Goal: Register for event/course

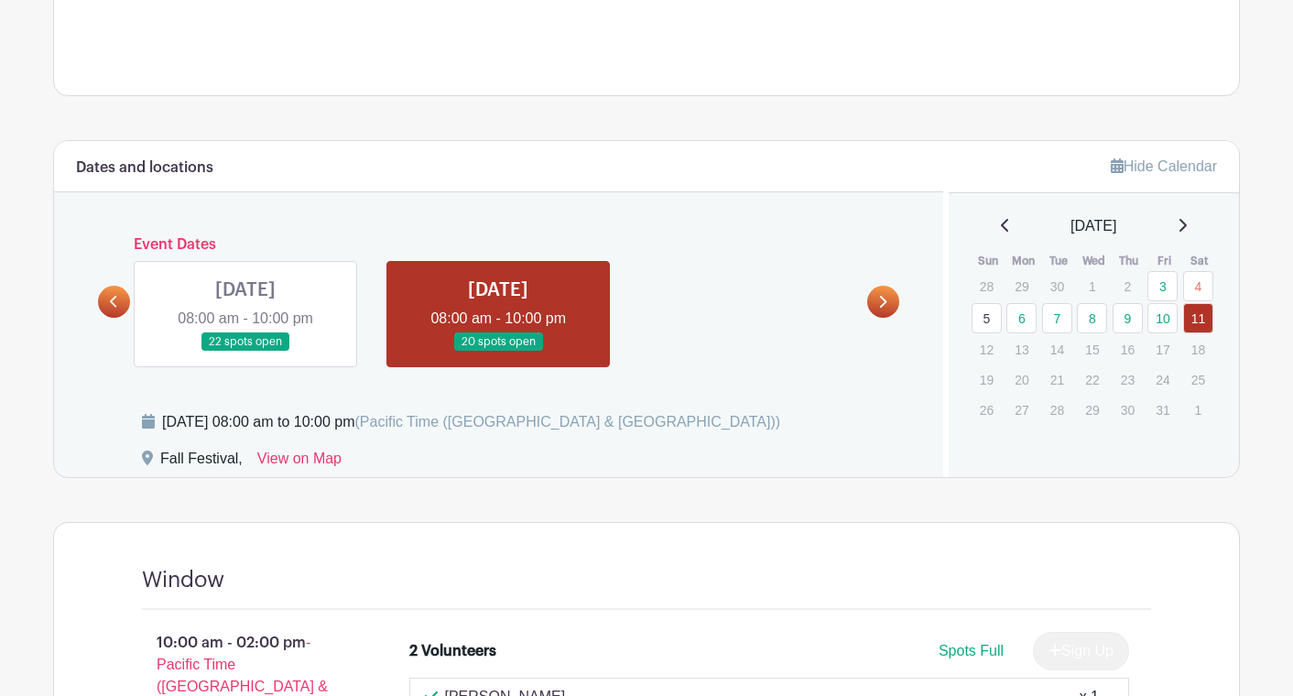
scroll to position [772, 0]
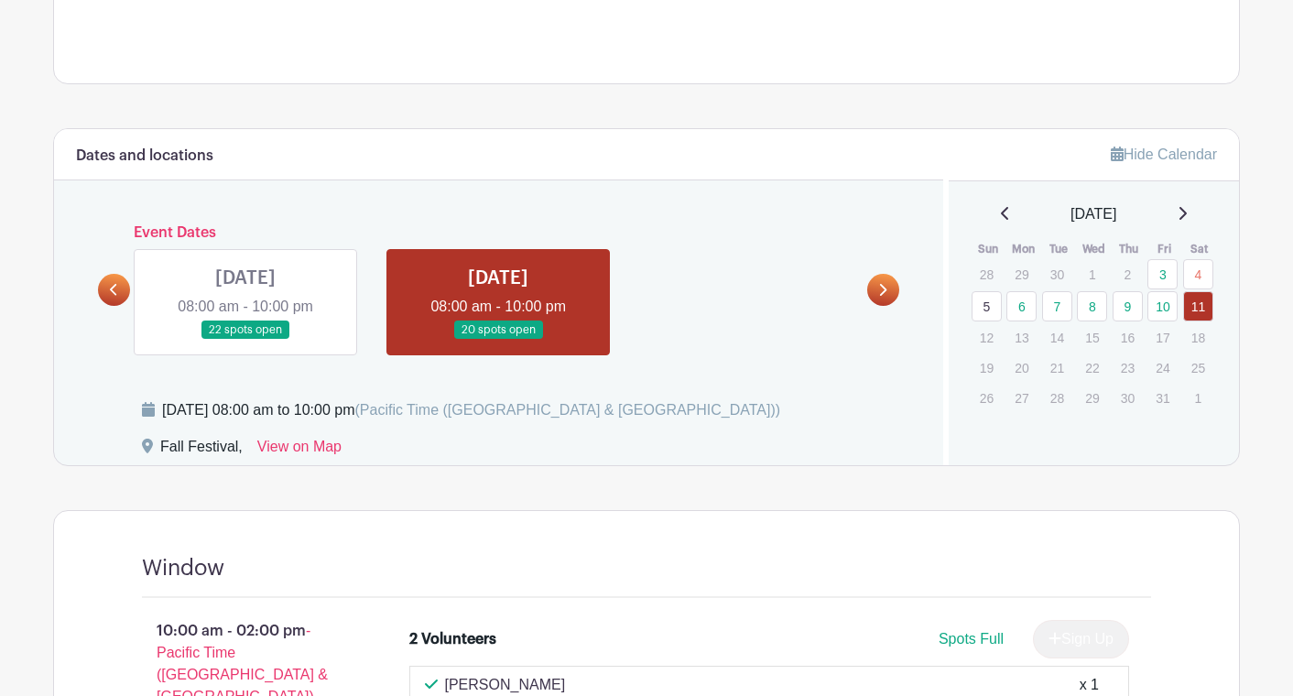
click at [498, 340] on link at bounding box center [498, 340] width 0 height 0
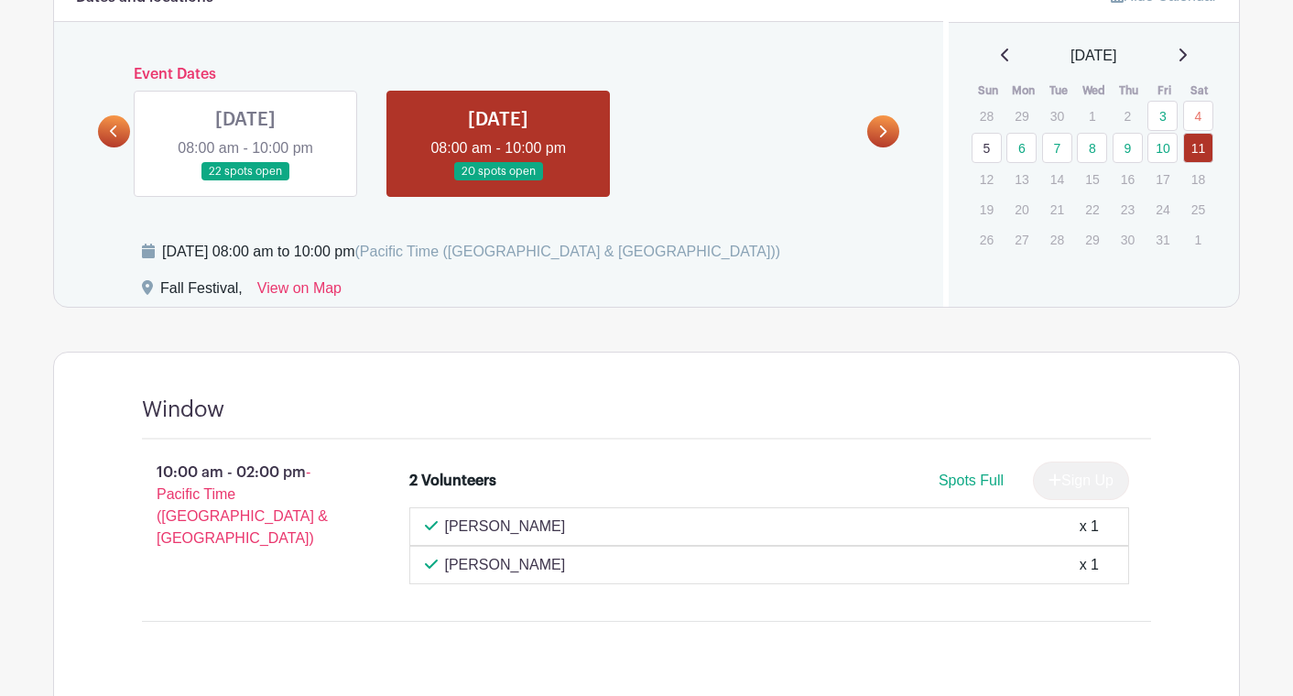
scroll to position [933, 0]
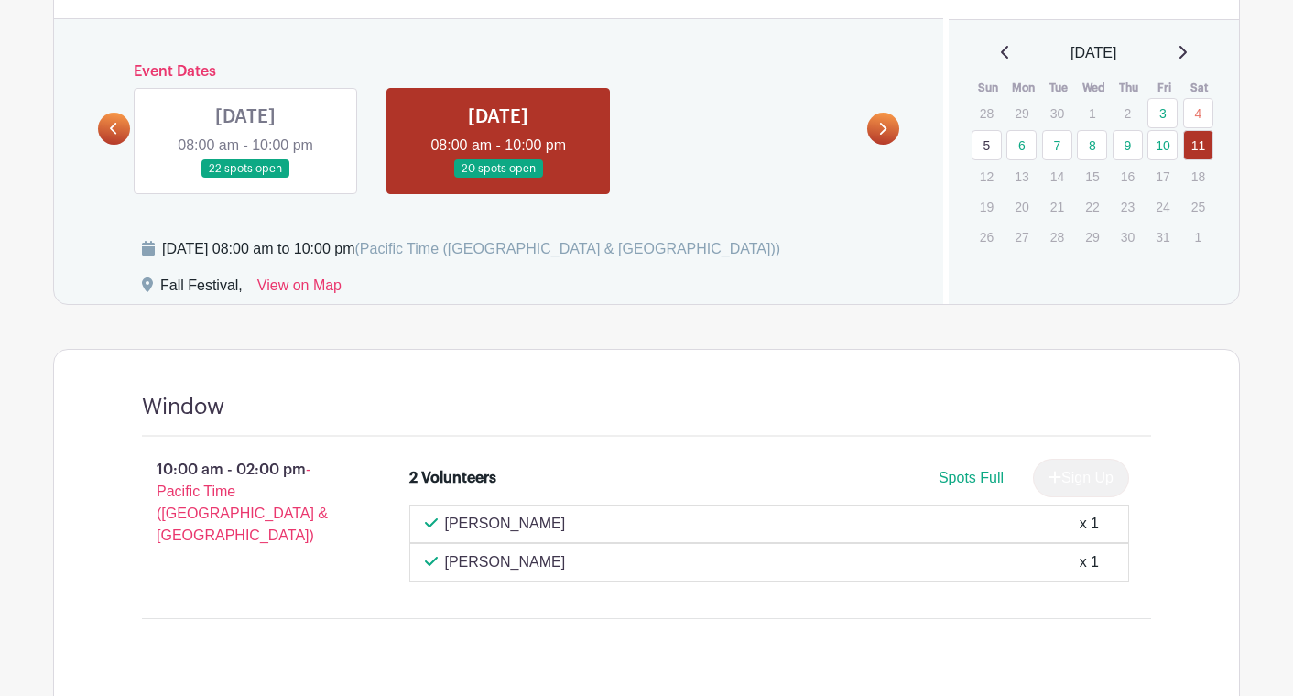
click at [116, 131] on icon at bounding box center [114, 129] width 8 height 14
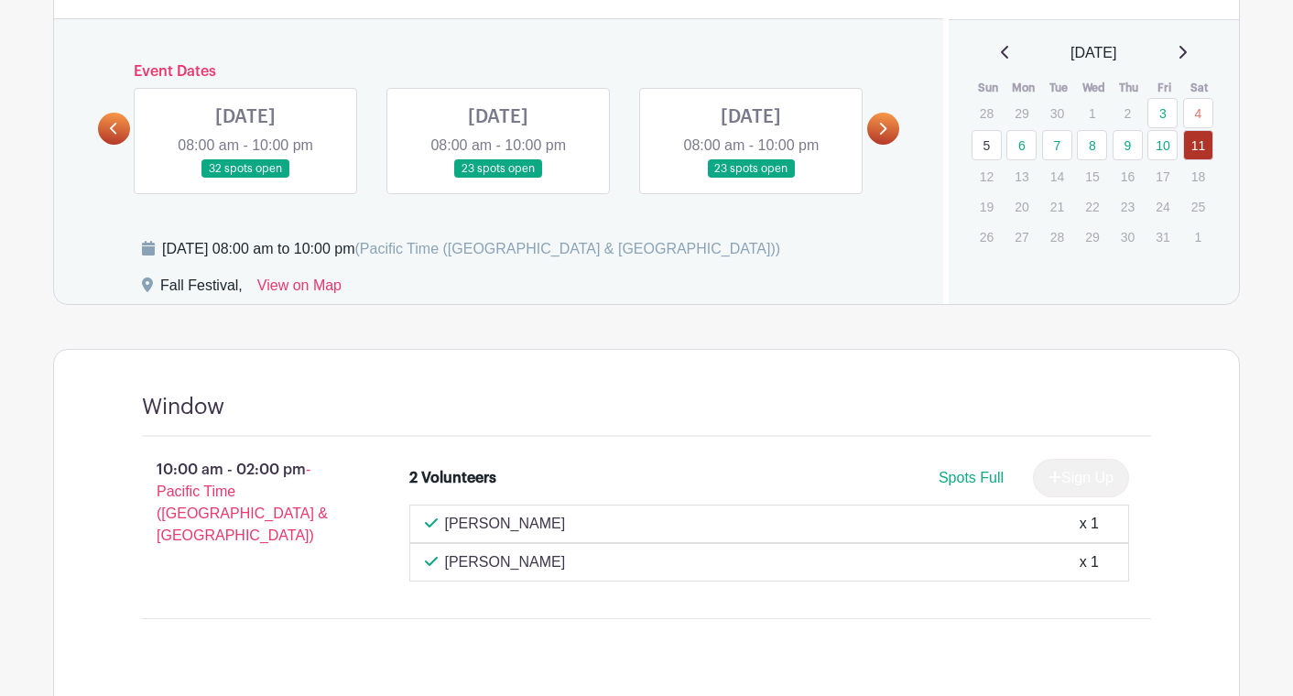
click at [117, 131] on icon at bounding box center [114, 129] width 8 height 14
click at [245, 179] on link at bounding box center [245, 179] width 0 height 0
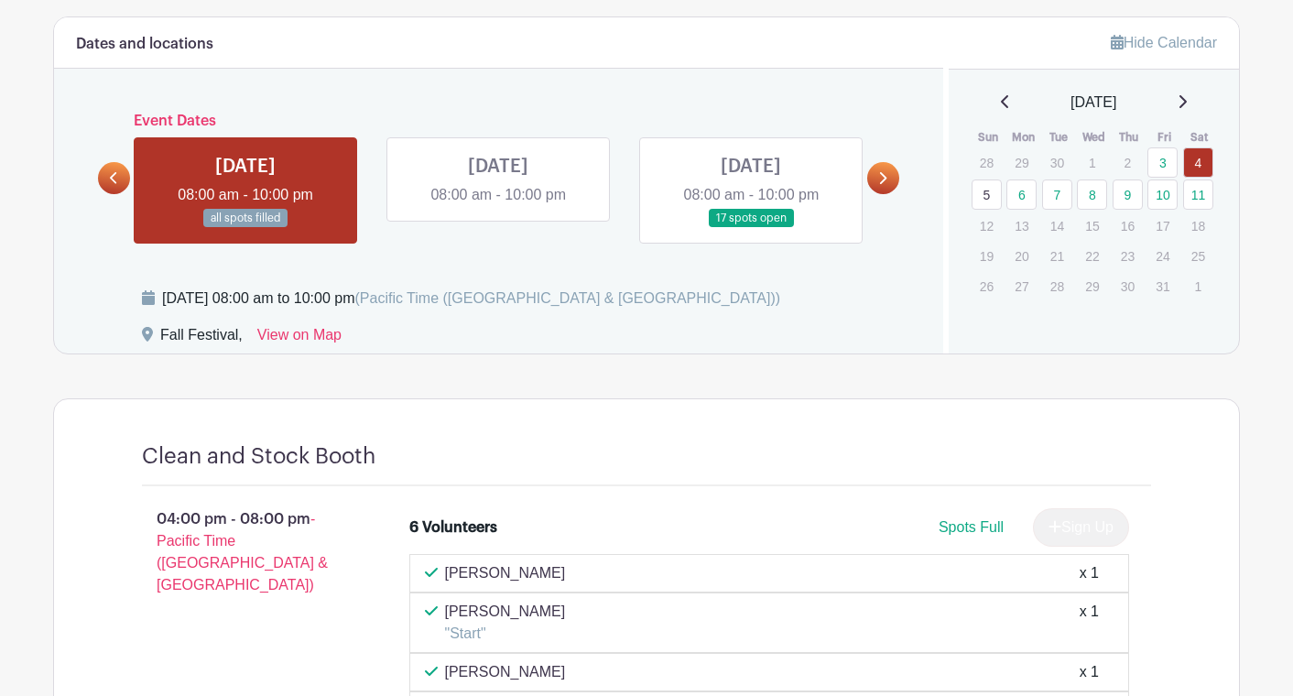
scroll to position [882, 0]
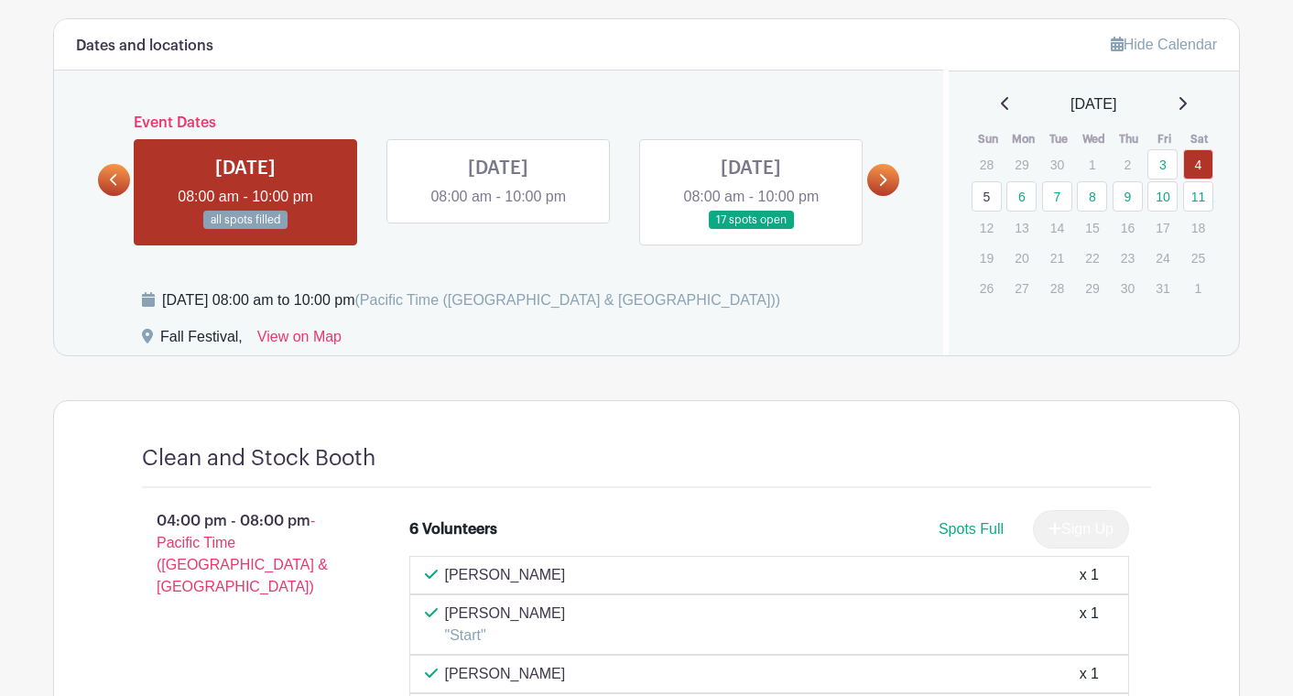
click at [751, 230] on link at bounding box center [751, 230] width 0 height 0
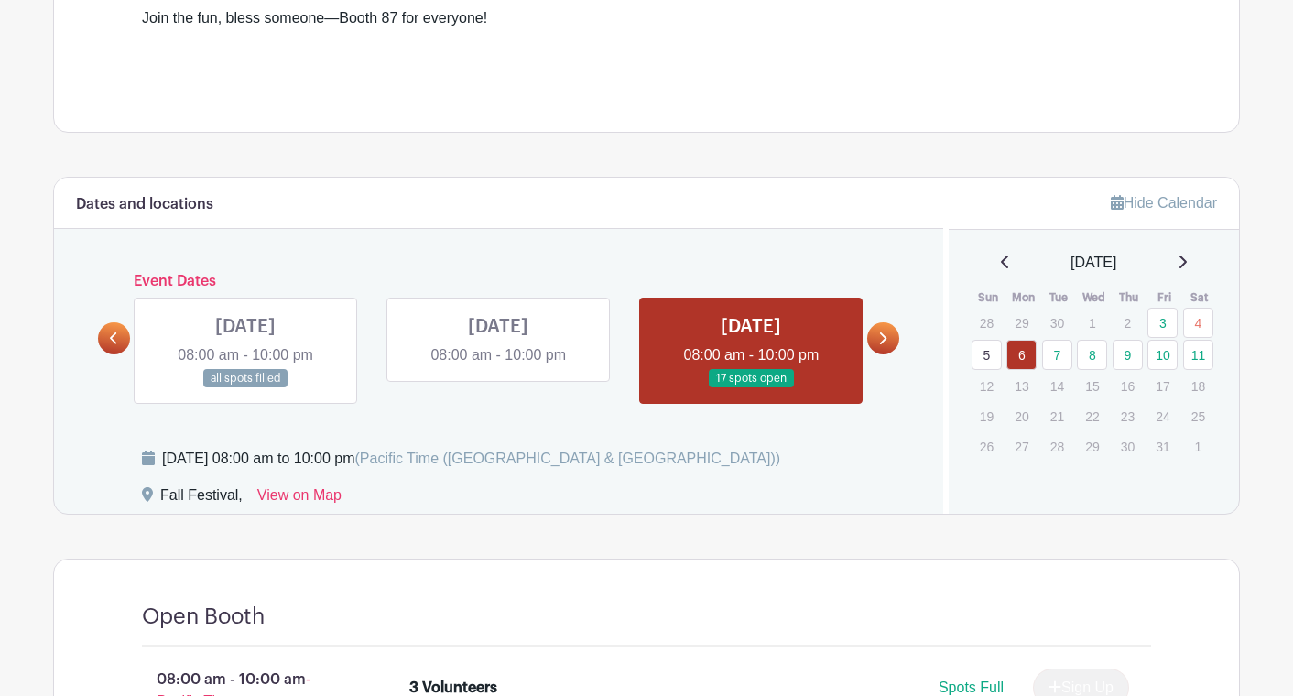
scroll to position [725, 0]
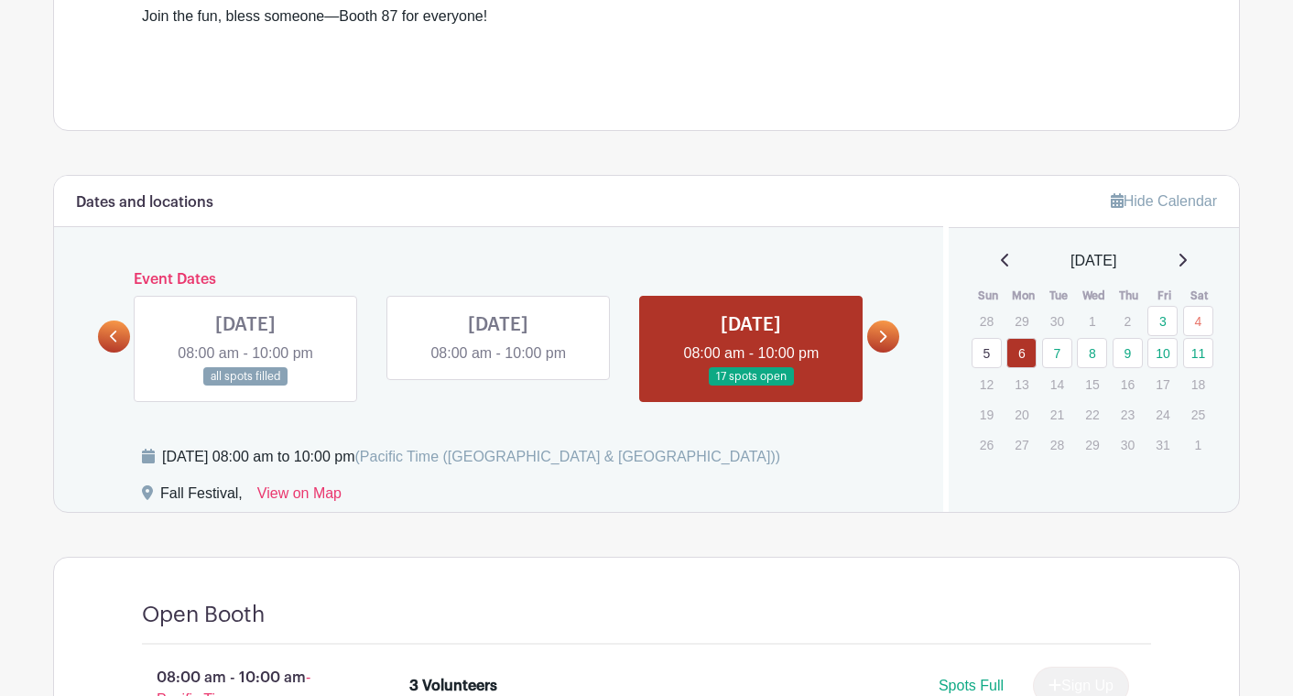
click at [890, 337] on link at bounding box center [883, 336] width 32 height 32
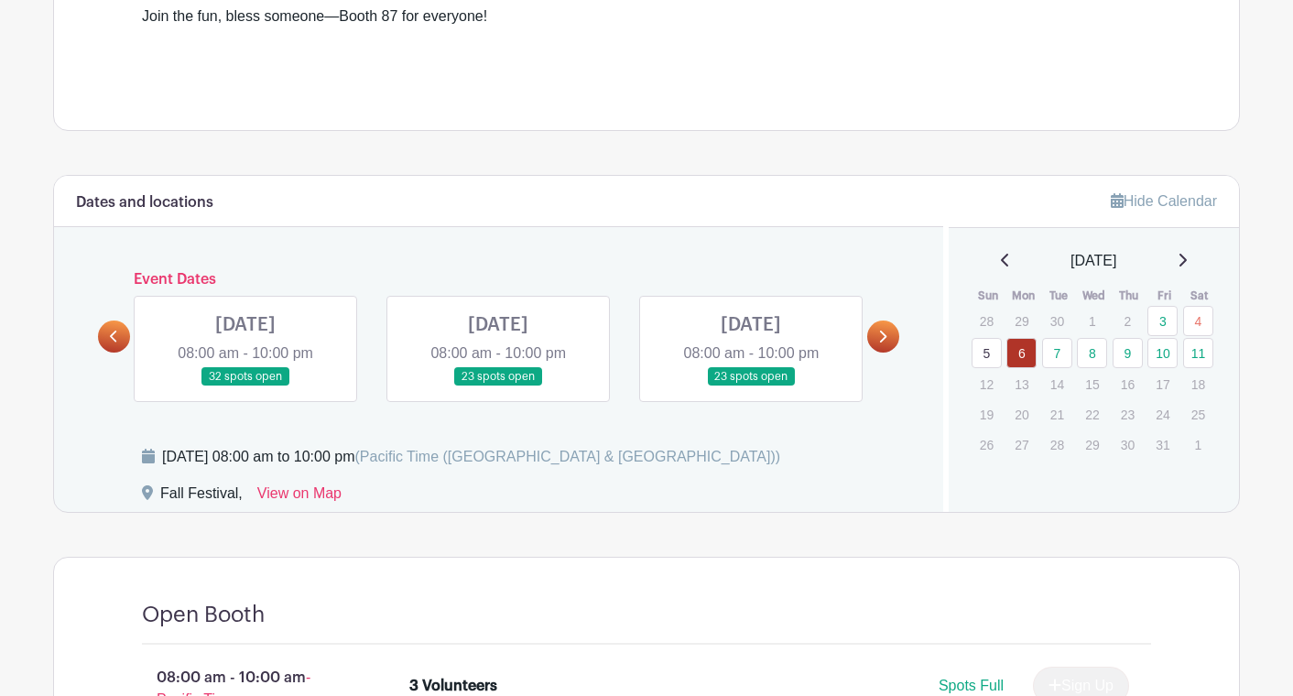
click at [245, 386] on link at bounding box center [245, 386] width 0 height 0
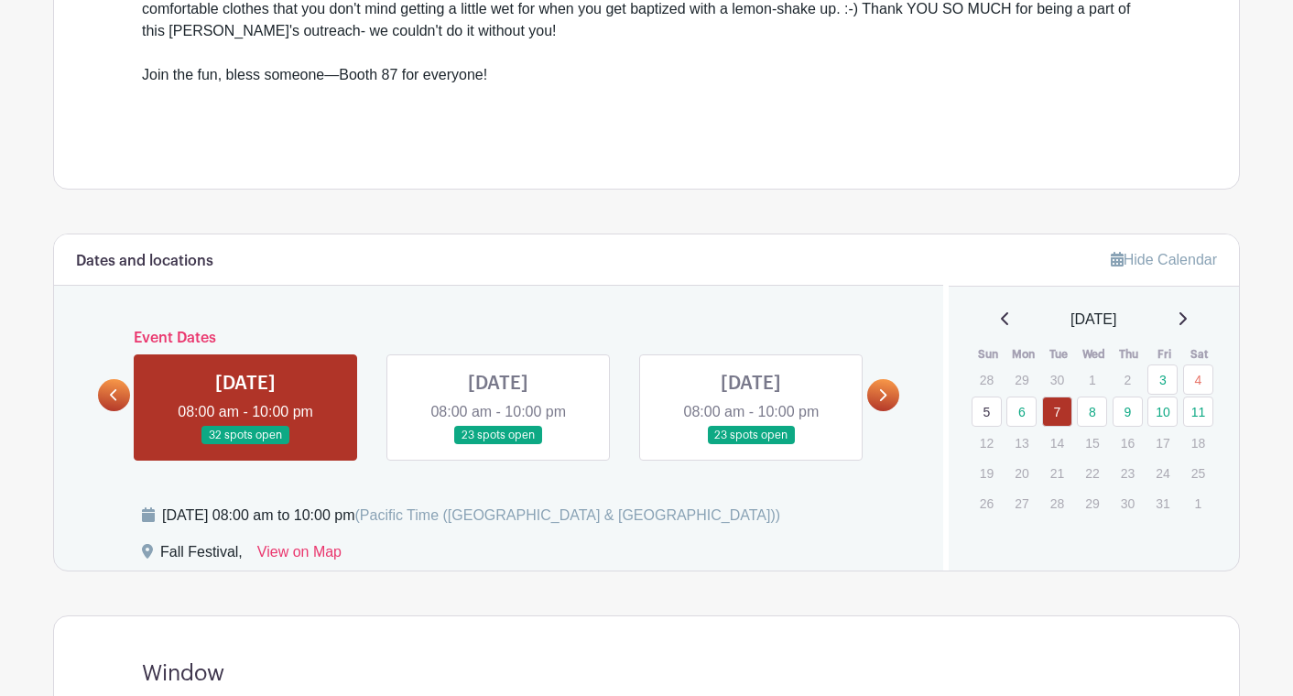
scroll to position [735, 0]
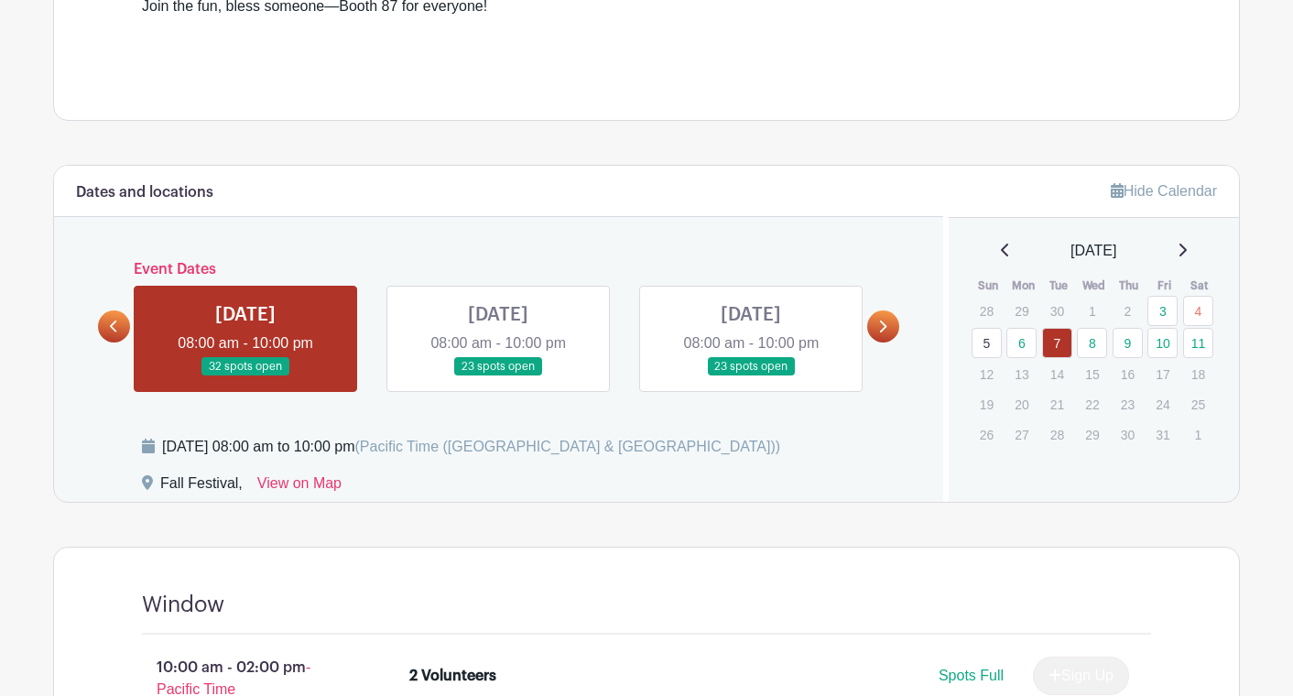
click at [498, 376] on link at bounding box center [498, 376] width 0 height 0
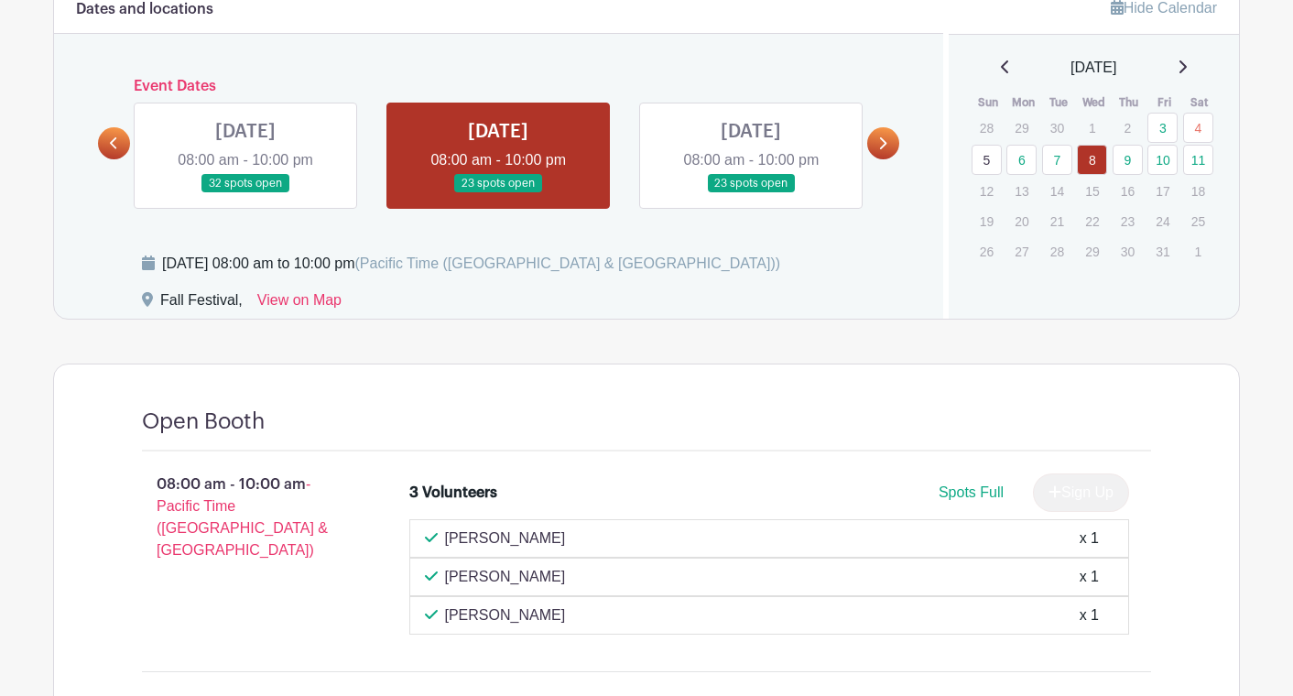
scroll to position [917, 0]
click at [751, 194] on link at bounding box center [751, 194] width 0 height 0
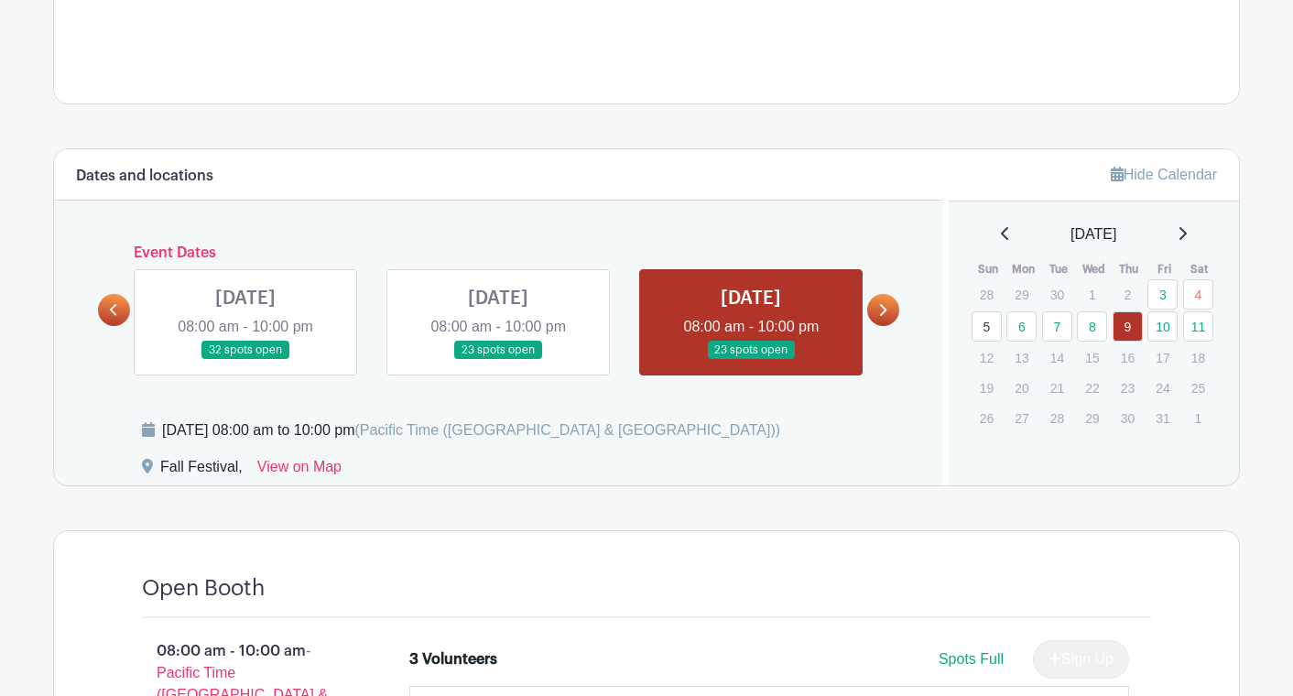
scroll to position [753, 0]
click at [884, 298] on link at bounding box center [883, 309] width 32 height 32
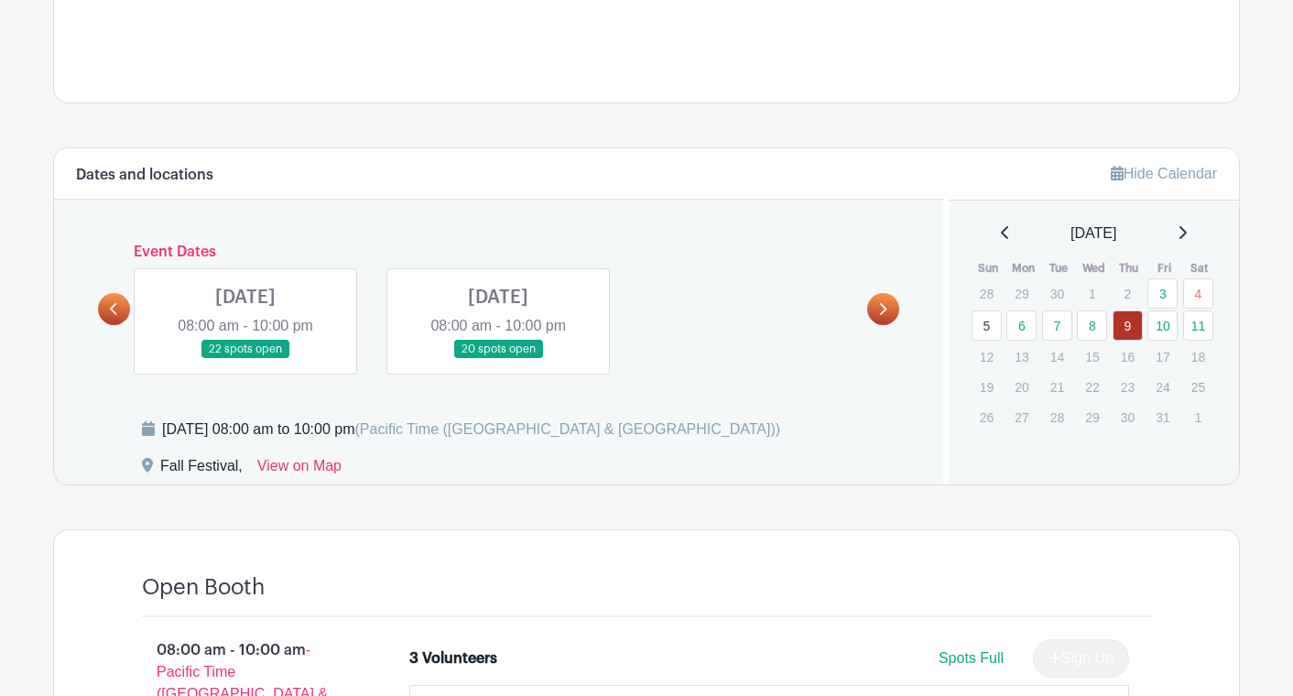
click at [245, 359] on link at bounding box center [245, 359] width 0 height 0
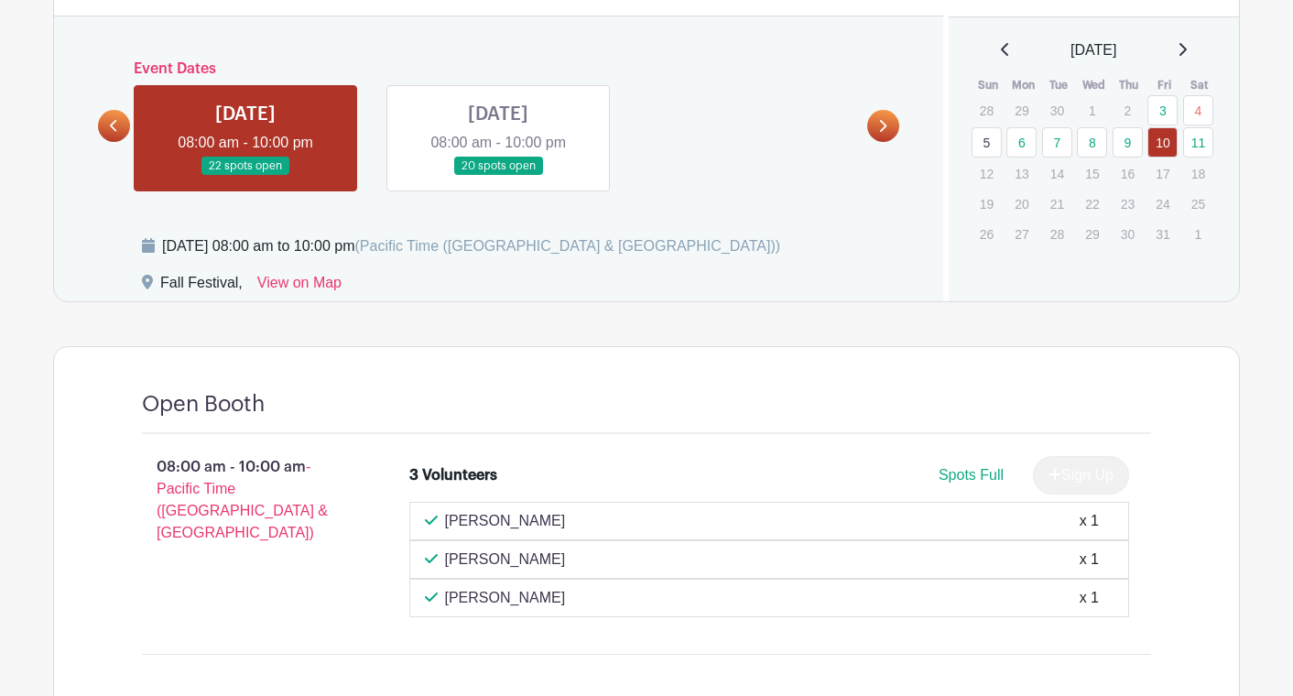
scroll to position [940, 0]
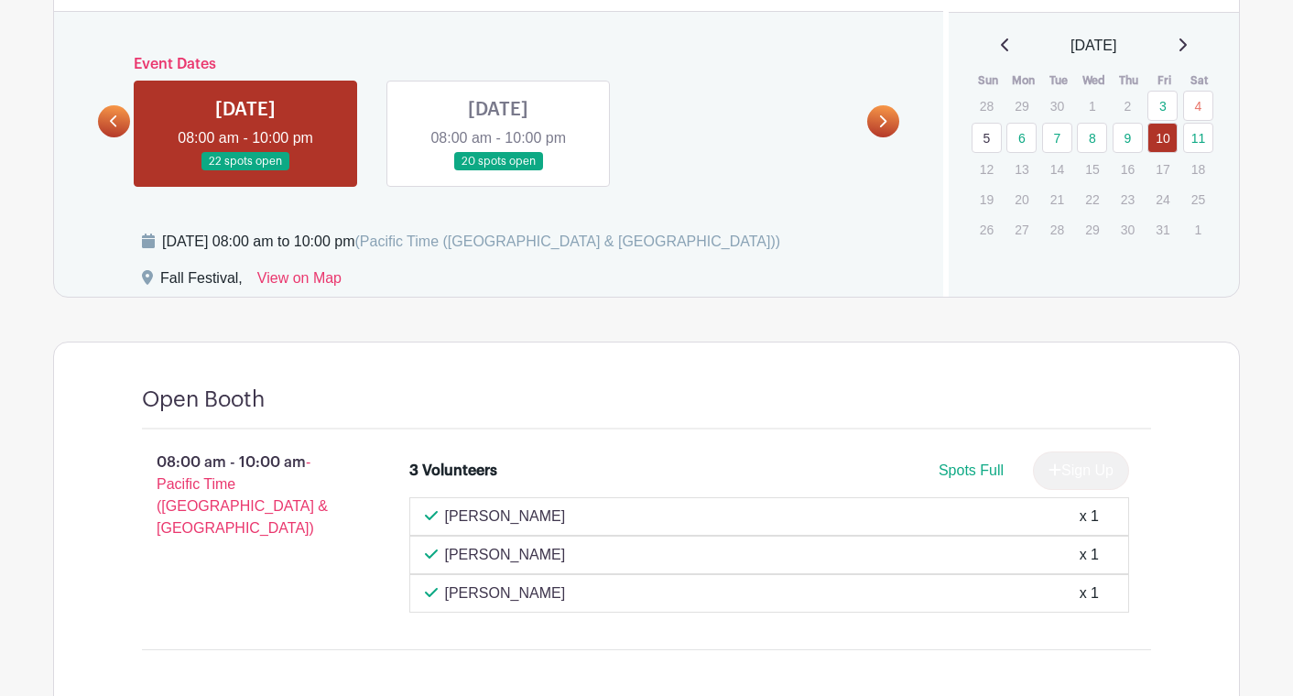
click at [498, 171] on link at bounding box center [498, 171] width 0 height 0
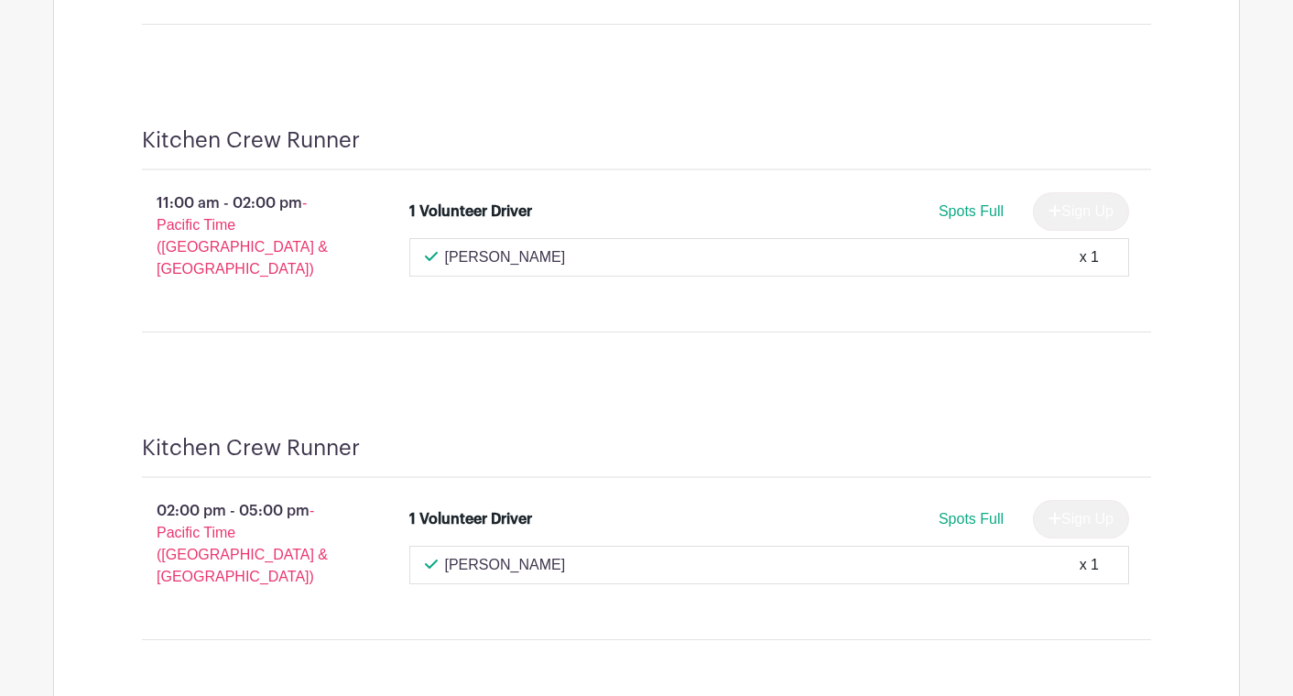
scroll to position [8875, 0]
click at [480, 552] on p "diana symanowicz" at bounding box center [505, 563] width 121 height 22
click at [1097, 552] on div "x 1" at bounding box center [1089, 563] width 19 height 22
click at [1076, 498] on div "Sign Up" at bounding box center [1073, 517] width 111 height 38
click at [973, 509] on span "Spots Full" at bounding box center [971, 517] width 65 height 16
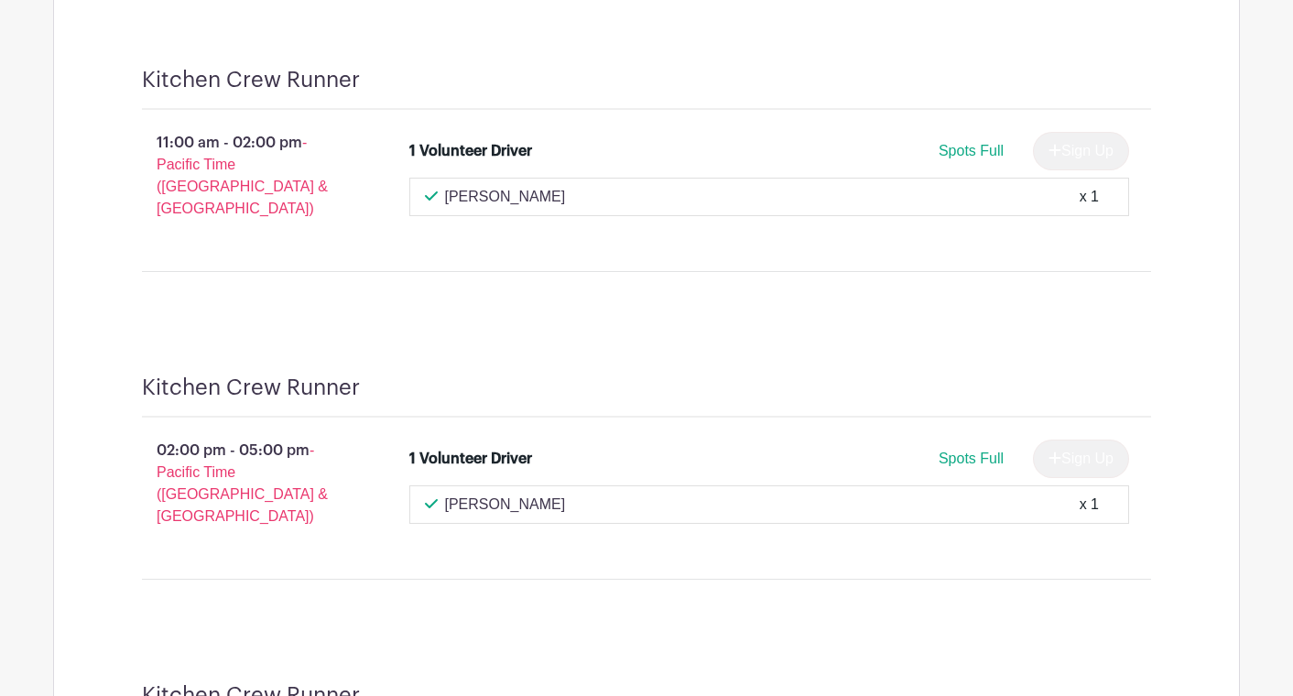
scroll to position [8923, 0]
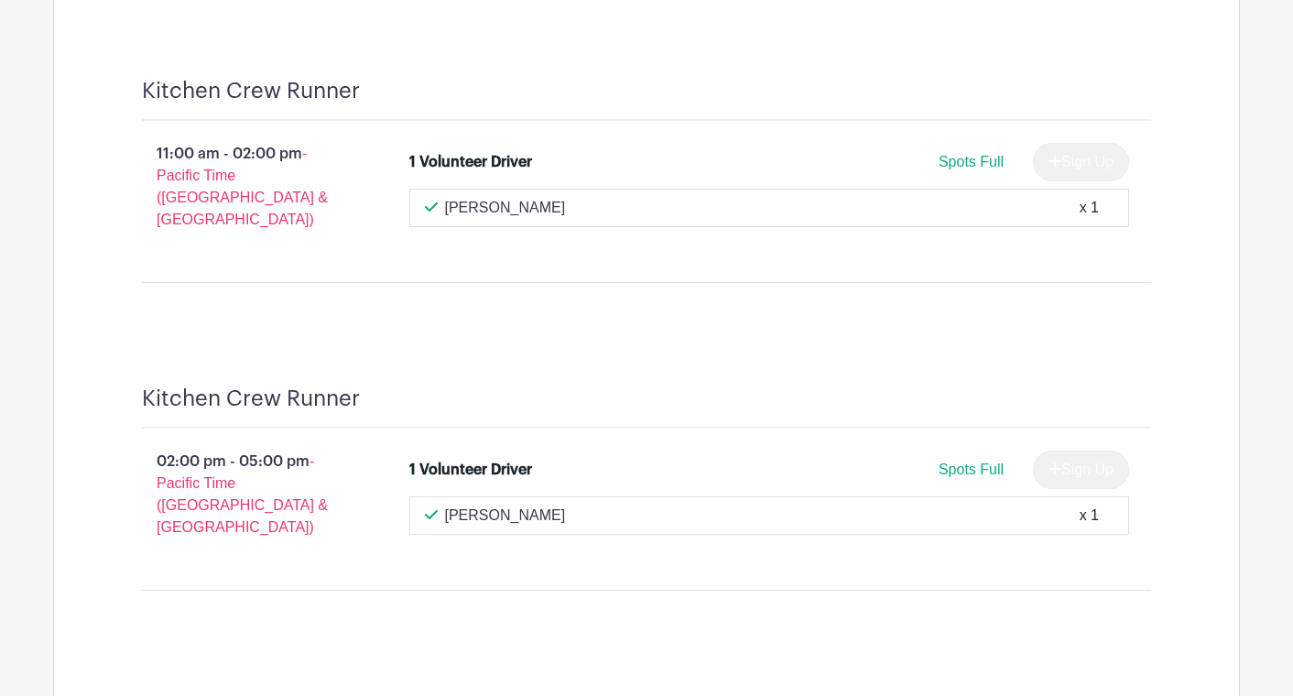
click at [448, 459] on div "1 Volunteer Driver" at bounding box center [470, 470] width 123 height 22
click at [274, 443] on p "02:00 pm - 05:00 pm - Pacific Time (US & Canada)" at bounding box center [246, 494] width 267 height 103
click at [266, 385] on h4 "Kitchen Crew Runner" at bounding box center [251, 398] width 218 height 27
click at [222, 443] on p "02:00 pm - 05:00 pm - Pacific Time (US & Canada)" at bounding box center [246, 494] width 267 height 103
click at [219, 443] on p "02:00 pm - 05:00 pm - Pacific Time (US & Canada)" at bounding box center [246, 494] width 267 height 103
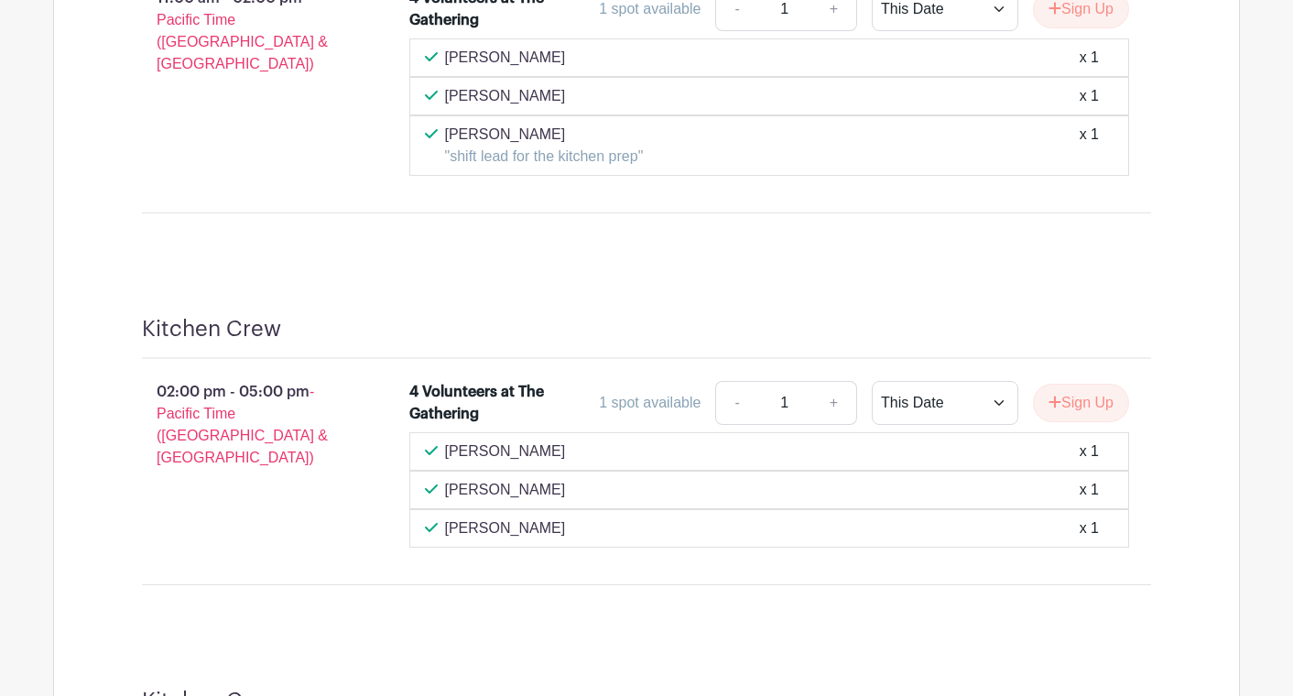
scroll to position [7678, 0]
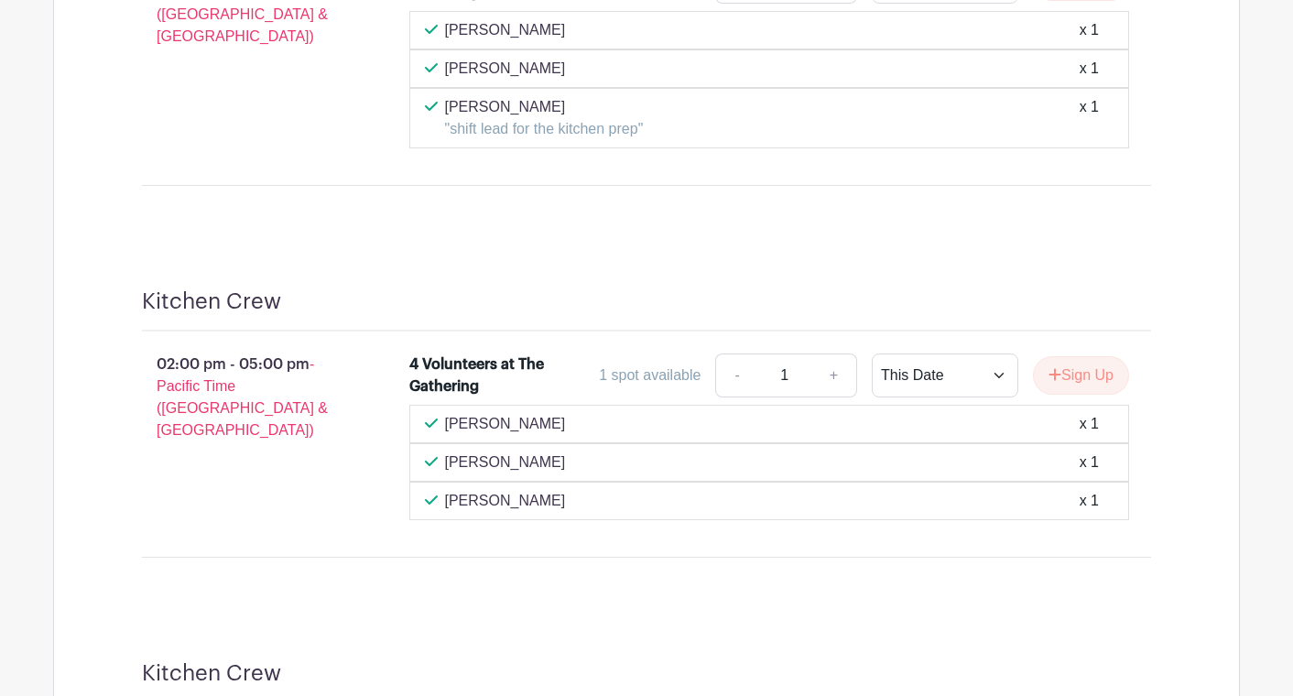
click at [475, 490] on p "diana symanowicz" at bounding box center [505, 501] width 121 height 22
click at [621, 364] on div "1 spot available" at bounding box center [650, 375] width 102 height 22
click at [923, 353] on select "This Date Select Dates" at bounding box center [945, 375] width 147 height 44
click at [184, 346] on p "02:00 pm - 05:00 pm - Pacific Time (US & Canada)" at bounding box center [246, 397] width 267 height 103
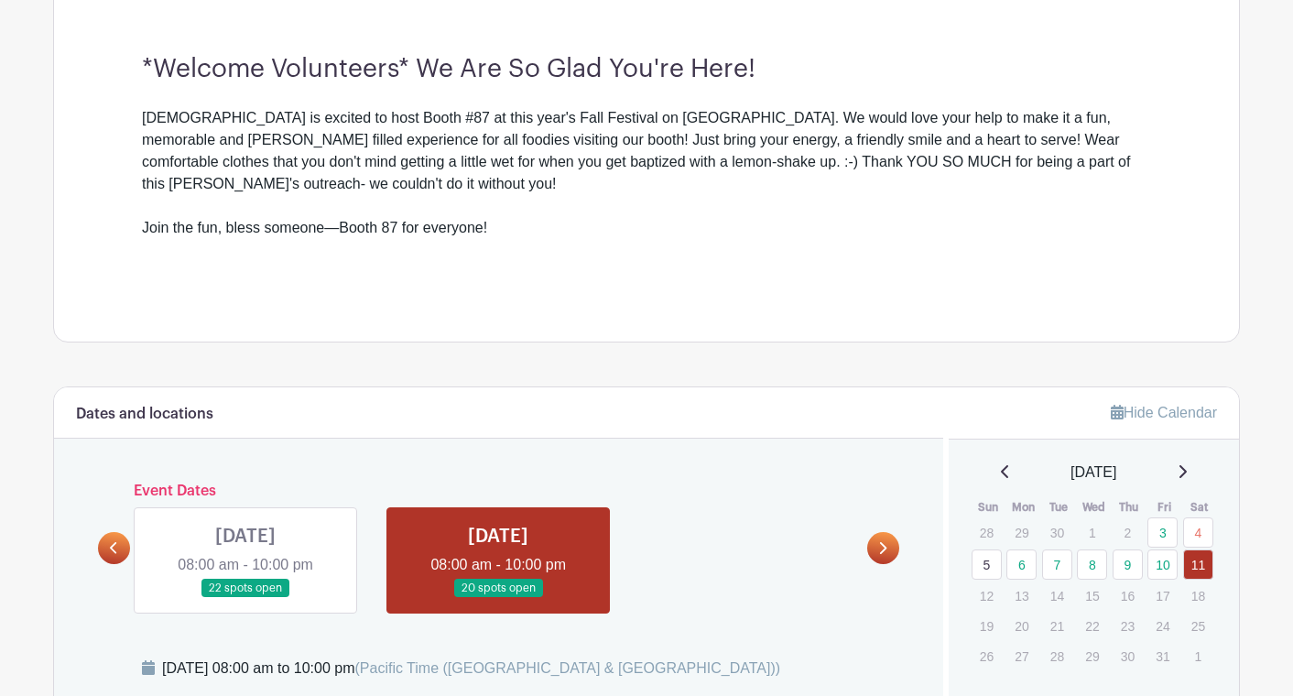
scroll to position [0, 0]
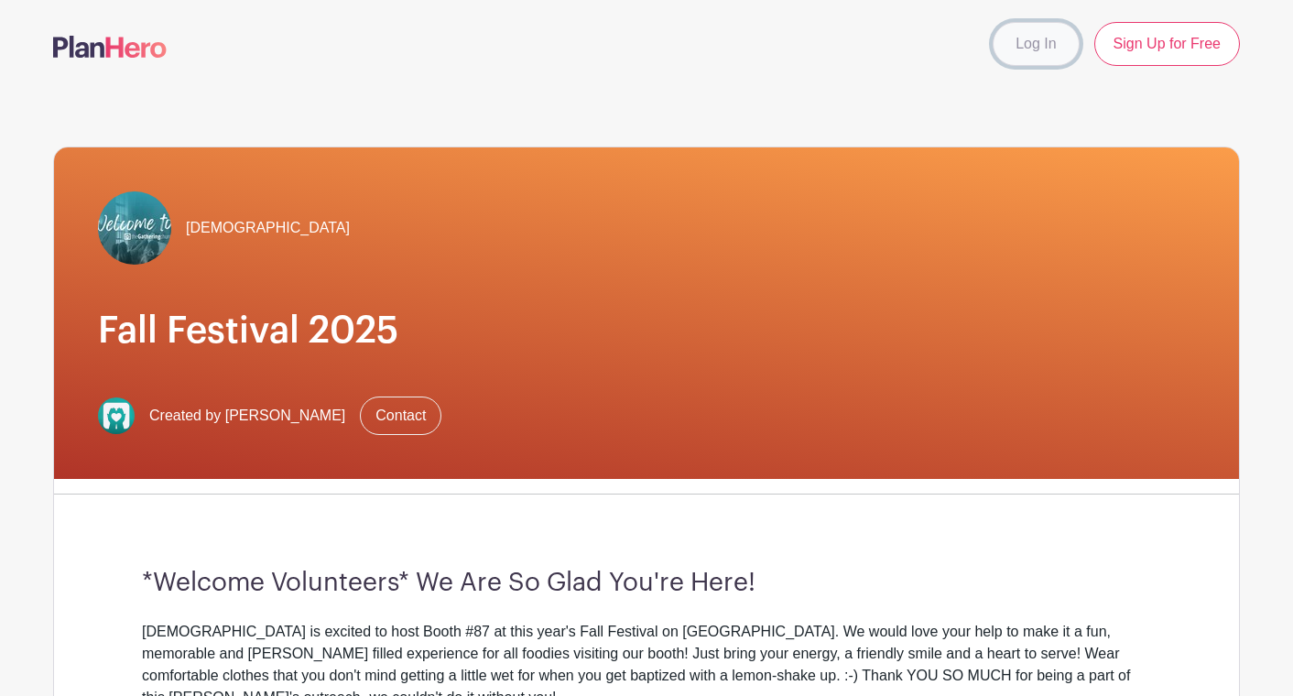
click at [1036, 47] on link "Log In" at bounding box center [1036, 44] width 86 height 44
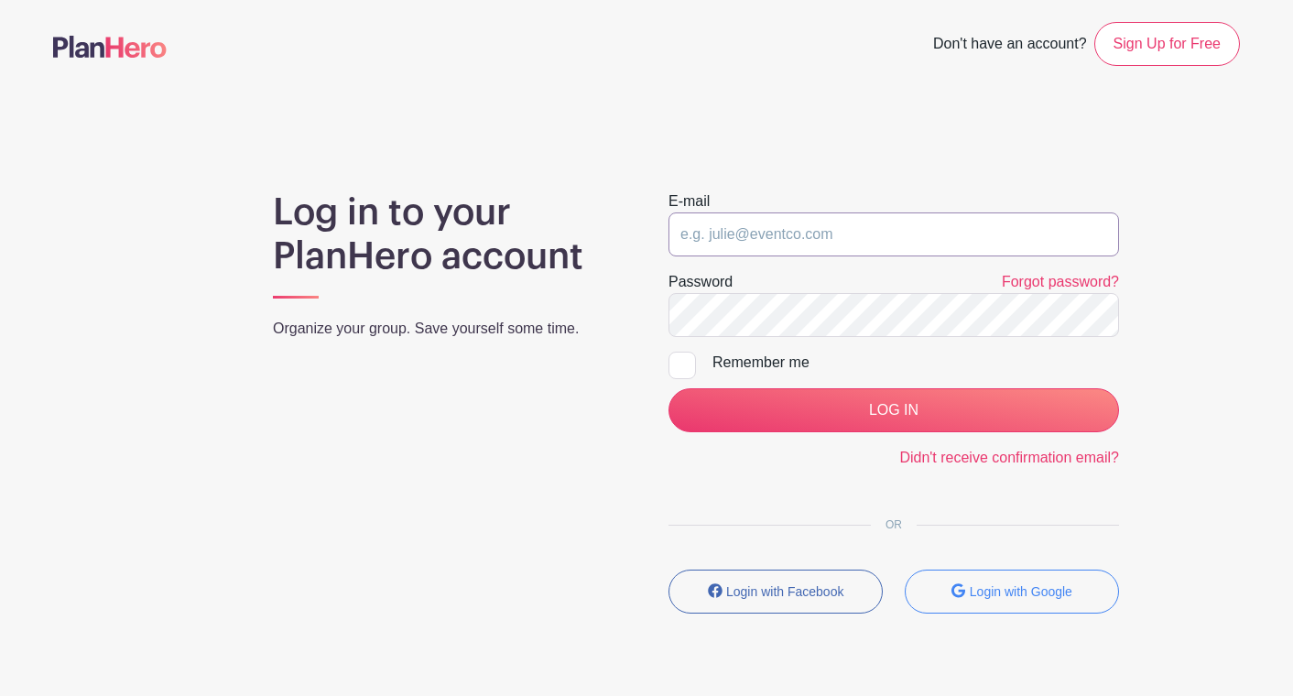
click at [847, 231] on input "email" at bounding box center [893, 234] width 450 height 44
type input "[PERSON_NAME][EMAIL_ADDRESS][PERSON_NAME][DOMAIN_NAME]"
click at [1025, 283] on link "Forgot password?" at bounding box center [1060, 282] width 117 height 16
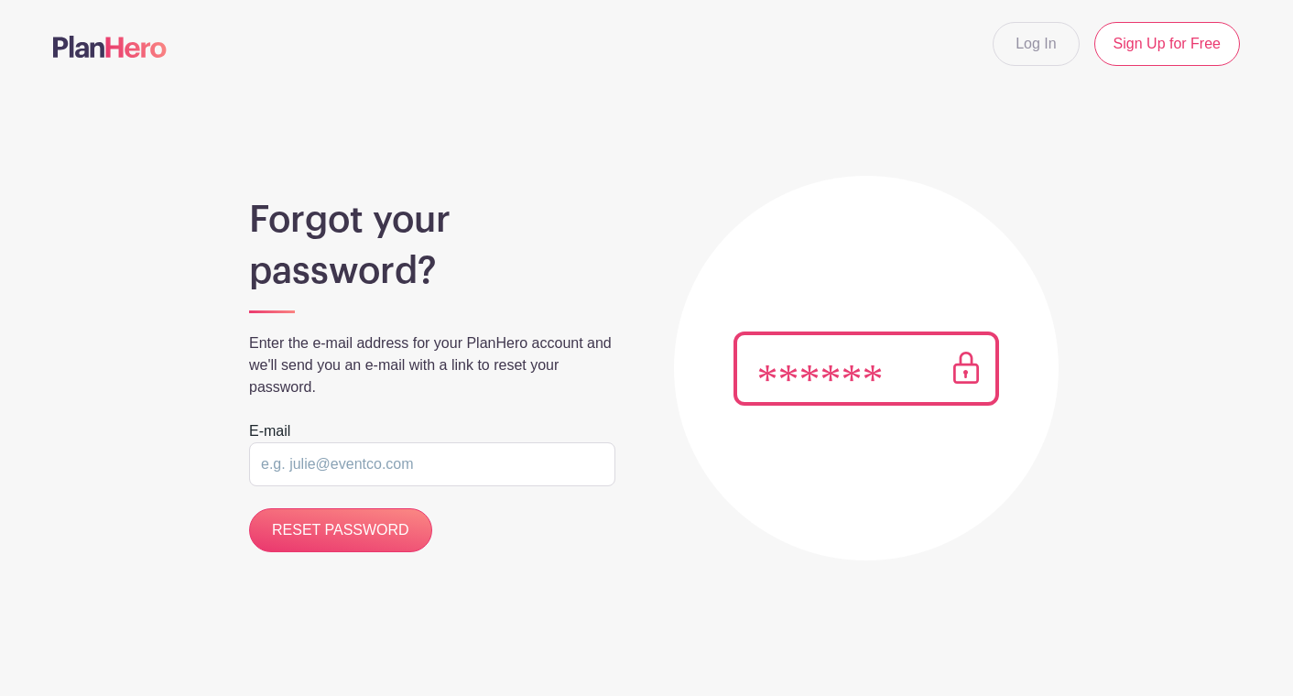
click at [431, 472] on input "email" at bounding box center [432, 464] width 366 height 44
type input "[PERSON_NAME][EMAIL_ADDRESS][PERSON_NAME][DOMAIN_NAME]"
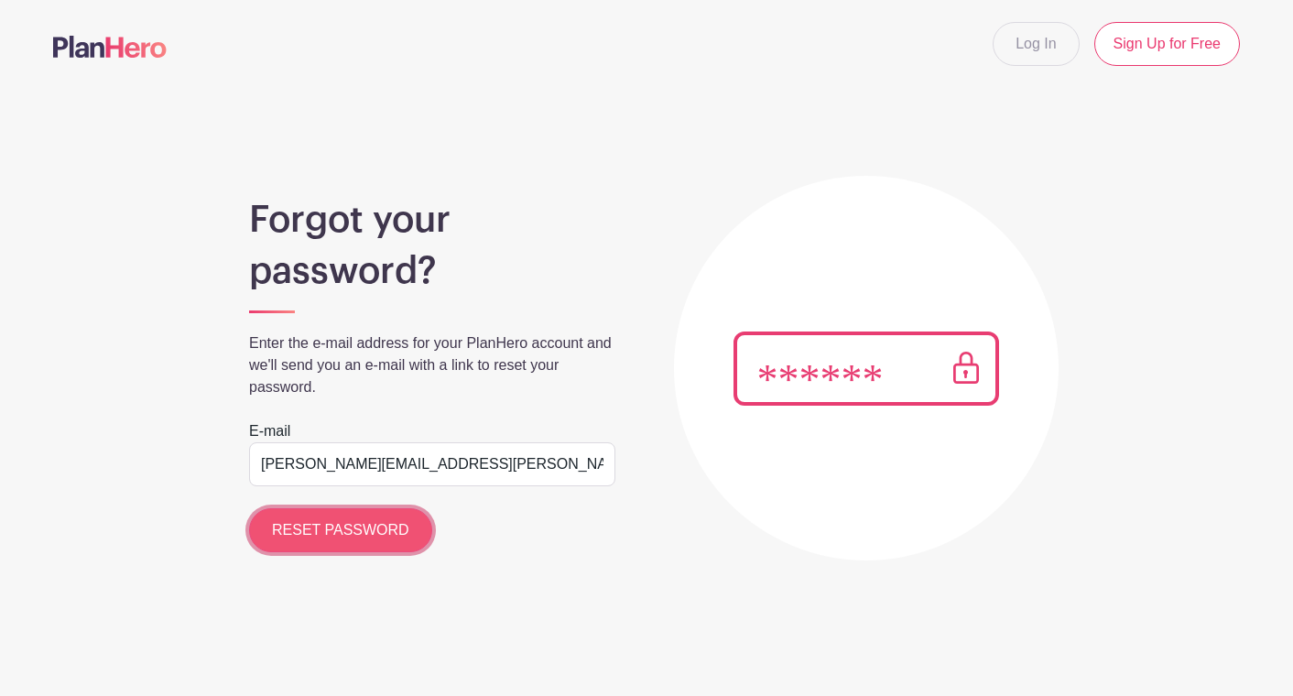
click at [326, 529] on input "RESET PASSWORD" at bounding box center [340, 530] width 183 height 44
